Goal: Information Seeking & Learning: Understand process/instructions

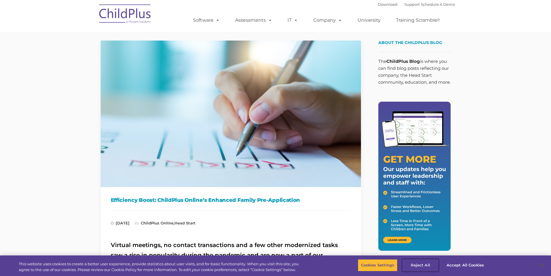
click at [426, 262] on button "Reject All" at bounding box center [420, 265] width 36 height 12
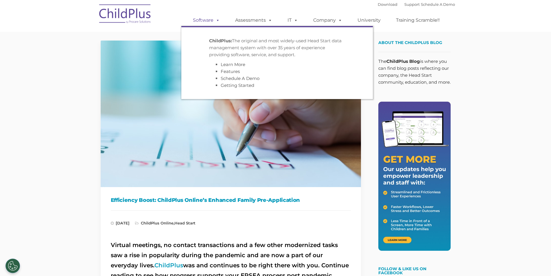
click at [215, 22] on span at bounding box center [217, 19] width 6 height 5
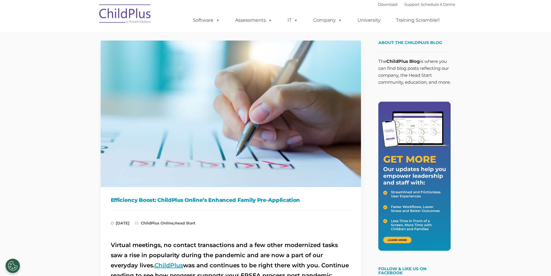
click at [155, 264] on link "ChildPlus" at bounding box center [169, 265] width 29 height 7
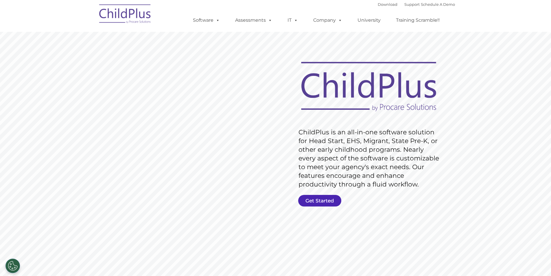
click at [320, 199] on link "Get Started" at bounding box center [319, 201] width 43 height 12
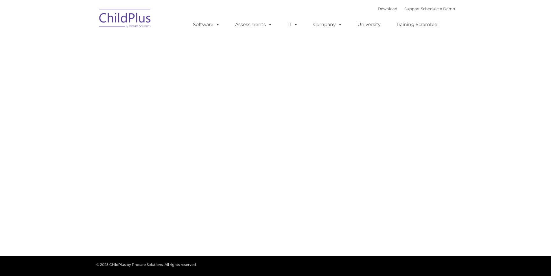
type input ""
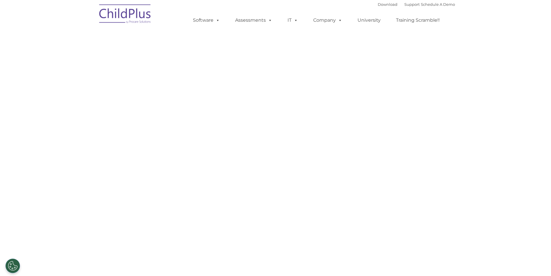
select select "MEDIUM"
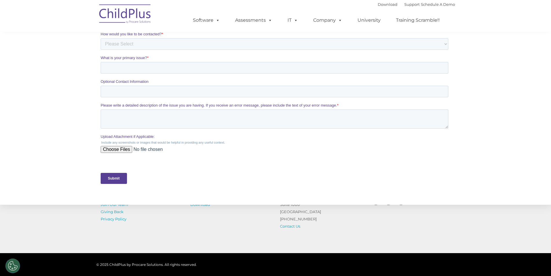
scroll to position [226, 0]
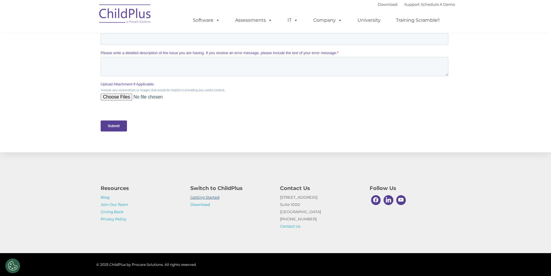
click at [210, 198] on link "Getting Started" at bounding box center [204, 197] width 29 height 5
